Goal: Navigation & Orientation: Find specific page/section

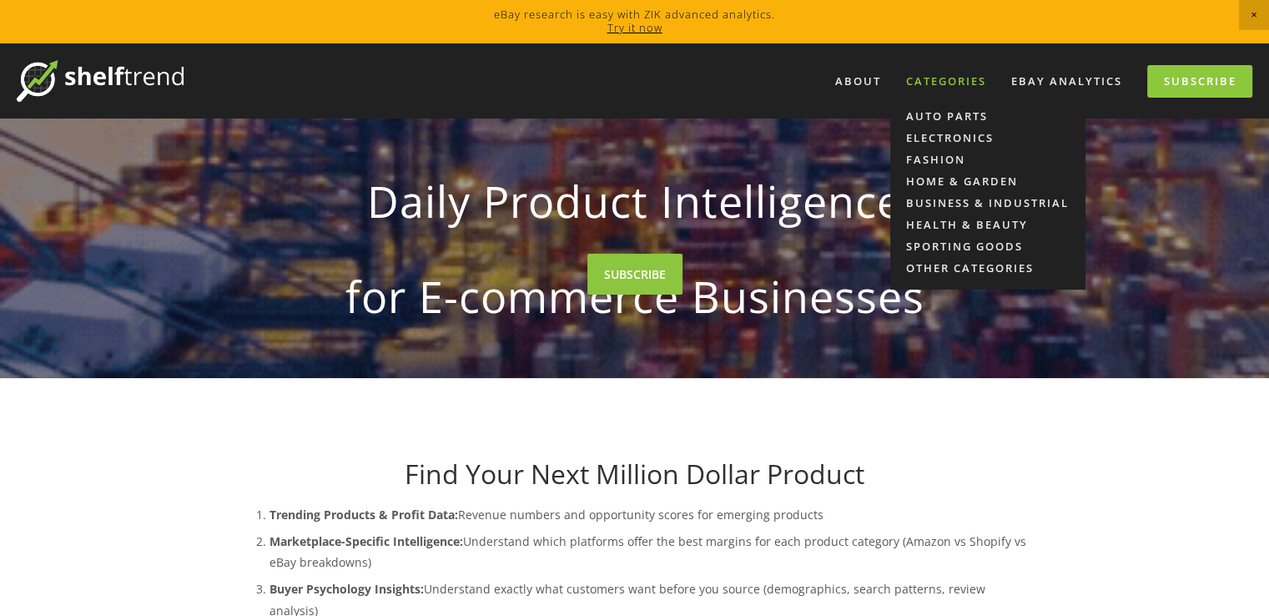
click at [939, 78] on div "Categories" at bounding box center [946, 82] width 102 height 28
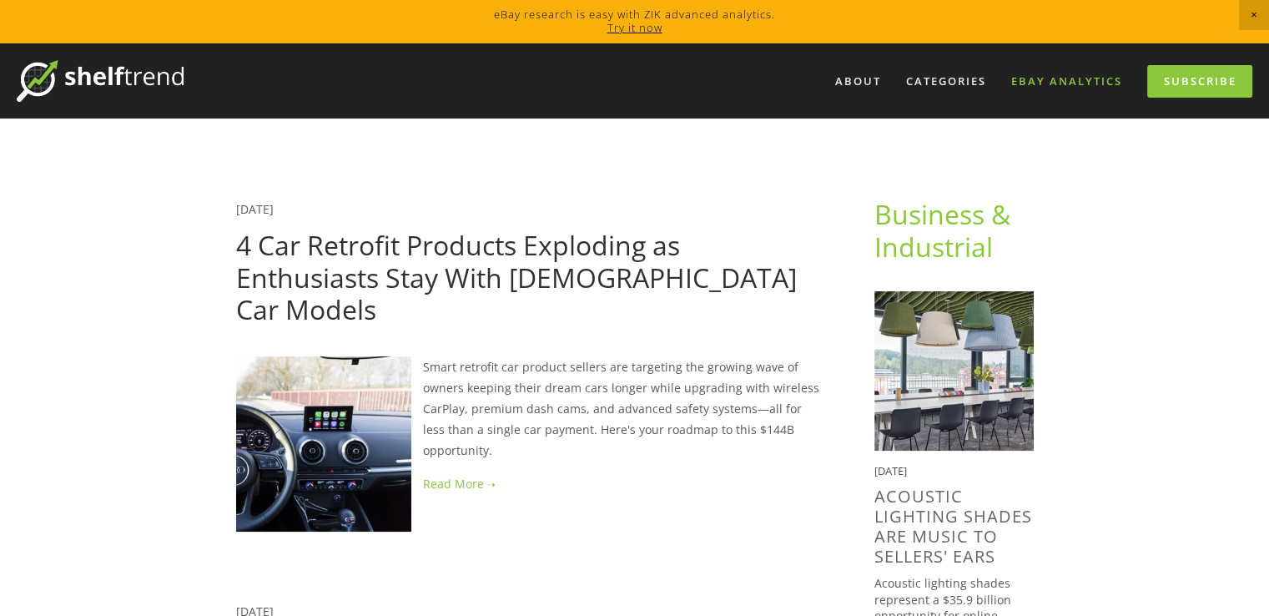
click at [1092, 81] on link "eBay Analytics" at bounding box center [1066, 82] width 133 height 28
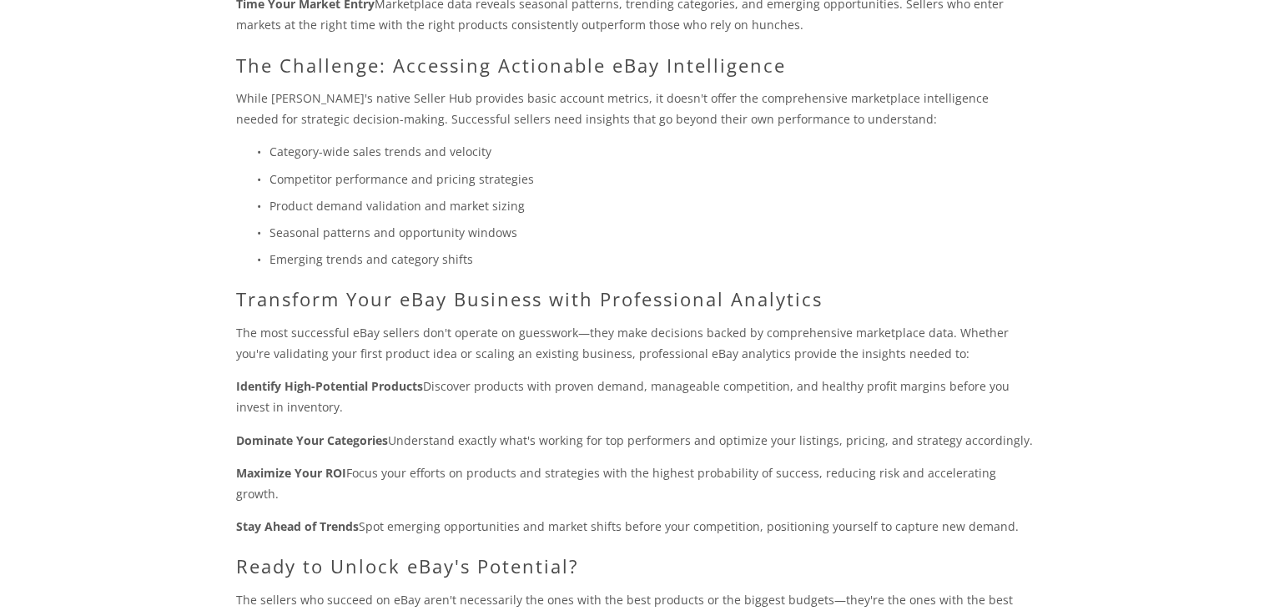
scroll to position [918, 0]
